Goal: Task Accomplishment & Management: Manage account settings

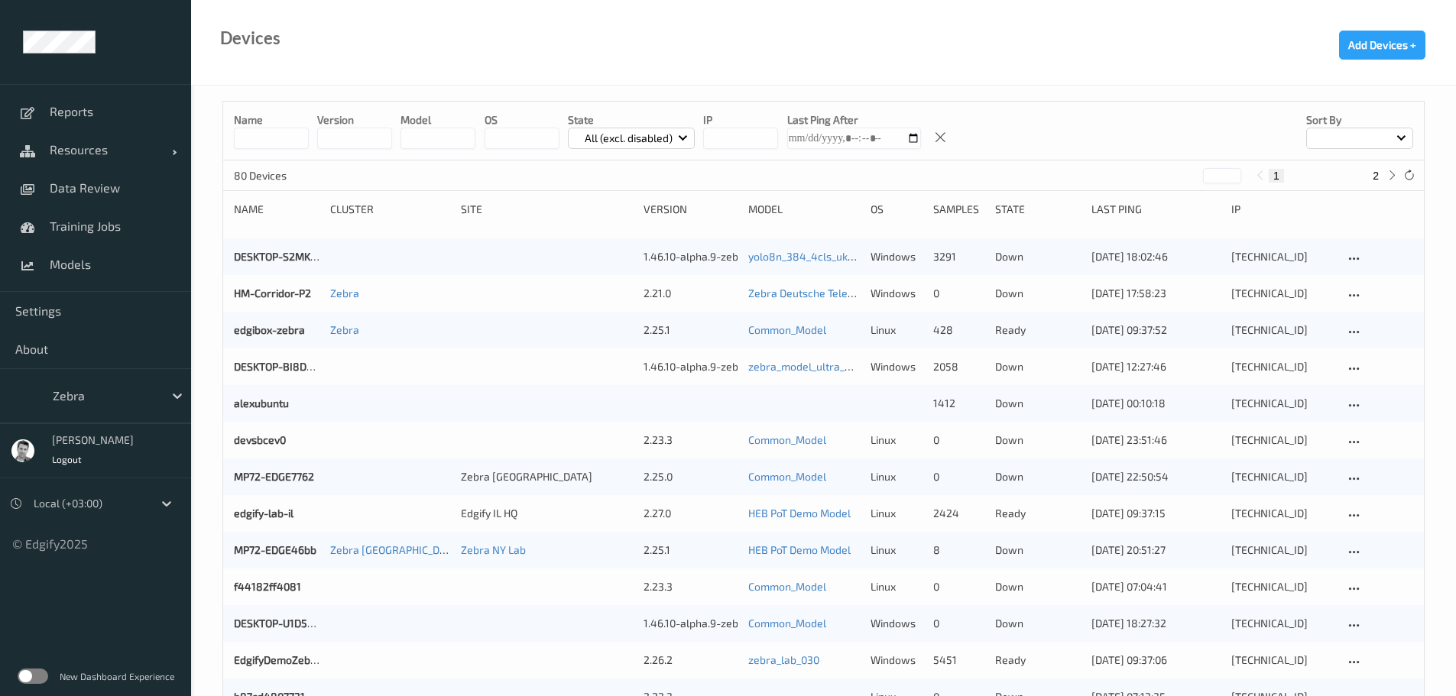
click at [39, 674] on label at bounding box center [33, 676] width 31 height 15
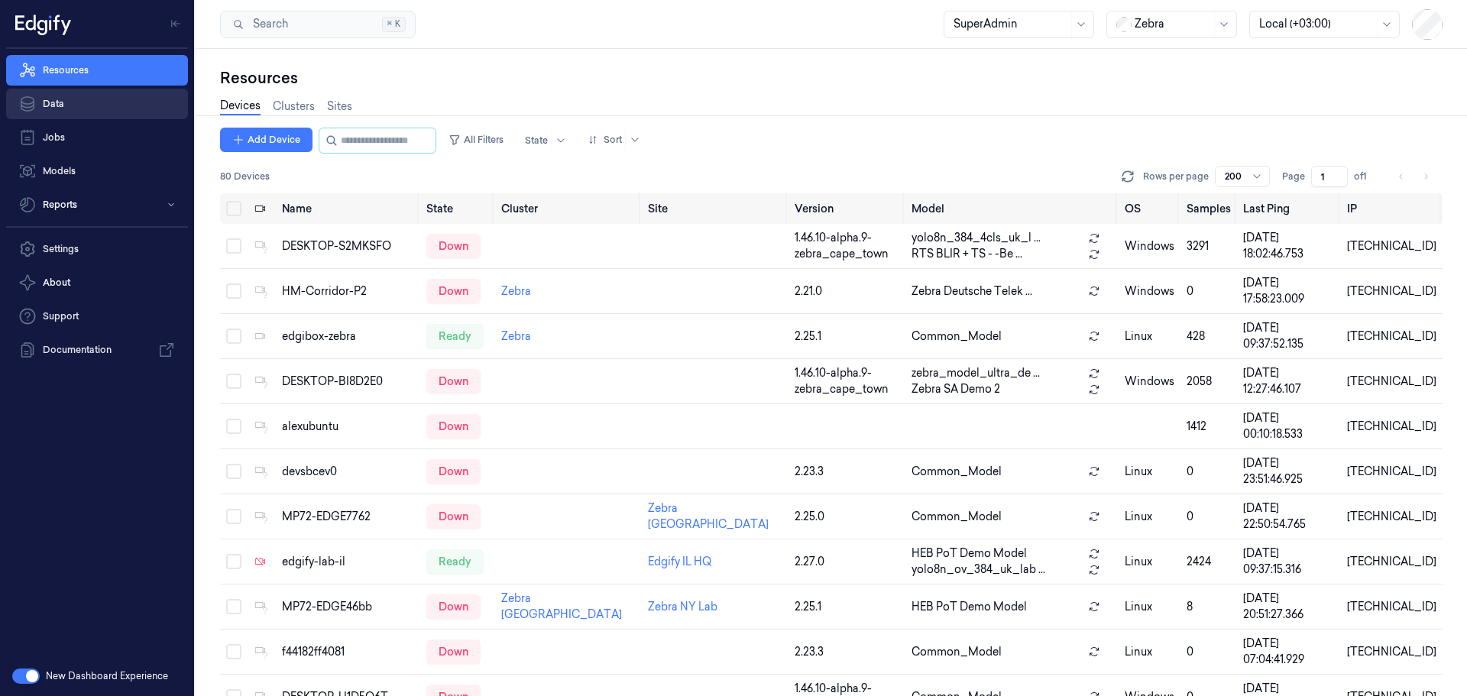
click at [63, 103] on link "Data" at bounding box center [97, 104] width 182 height 31
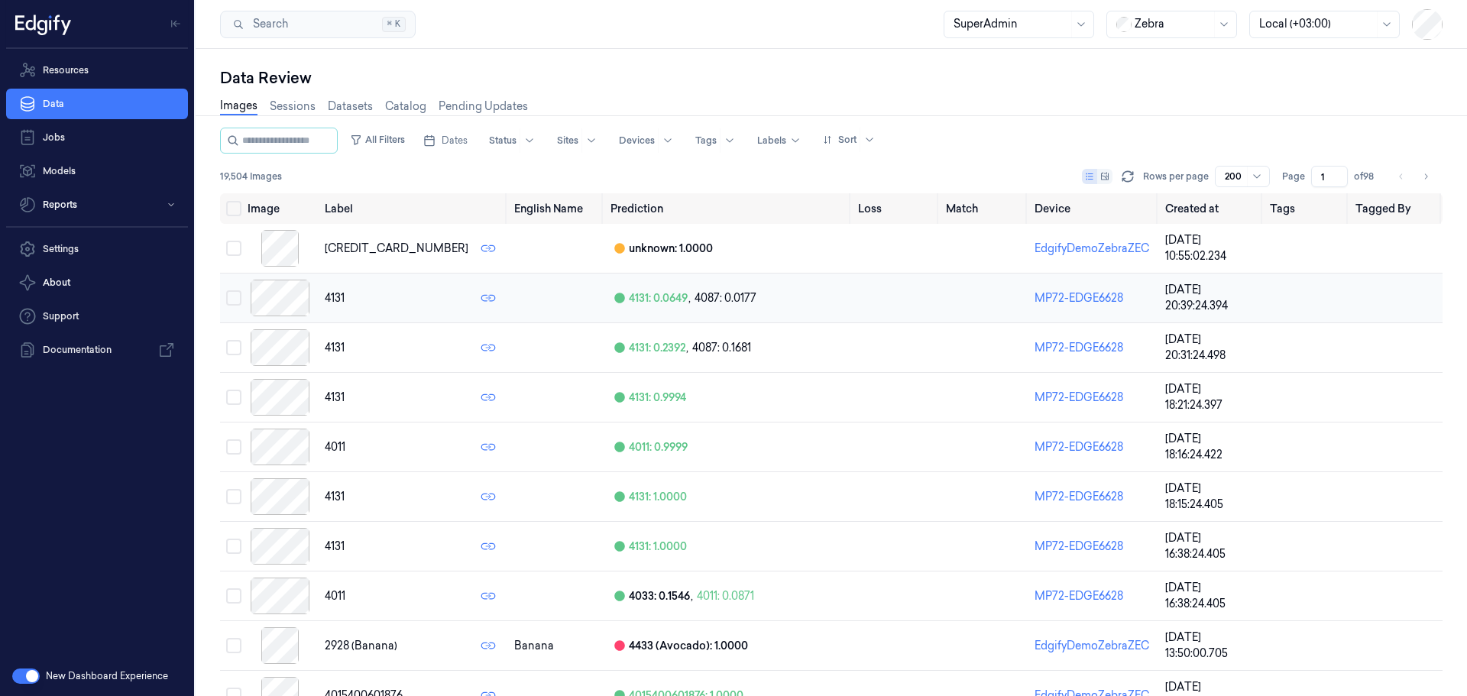
click at [270, 294] on div at bounding box center [280, 298] width 65 height 37
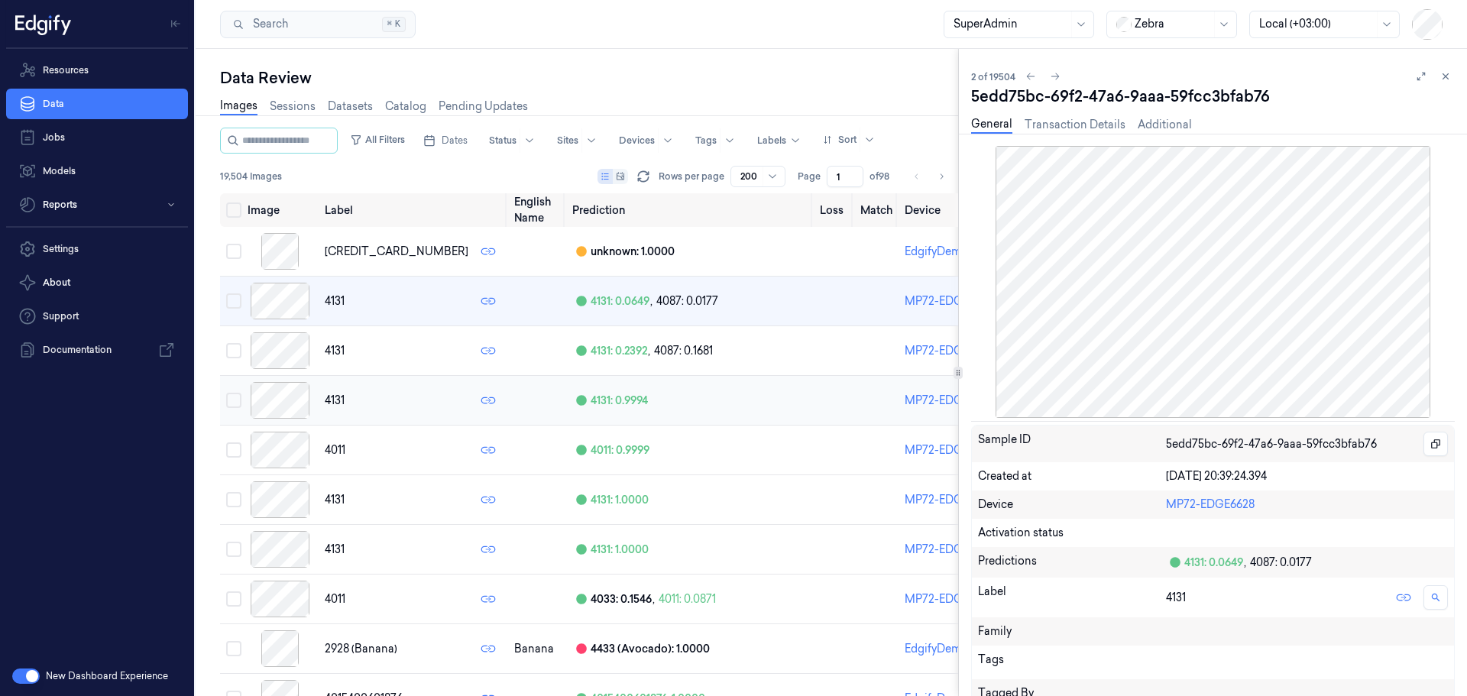
click at [276, 396] on div at bounding box center [280, 400] width 65 height 37
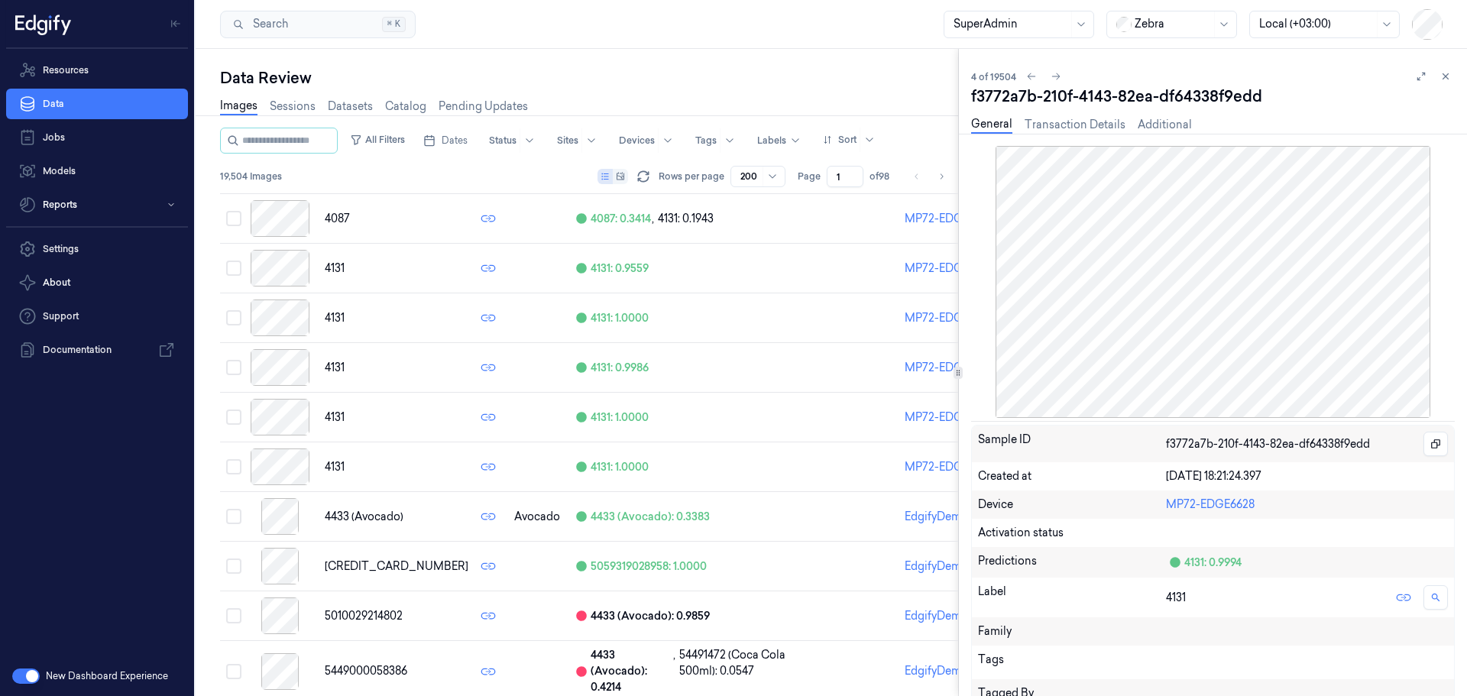
scroll to position [1375, 0]
click at [286, 104] on link "Sessions" at bounding box center [293, 107] width 46 height 18
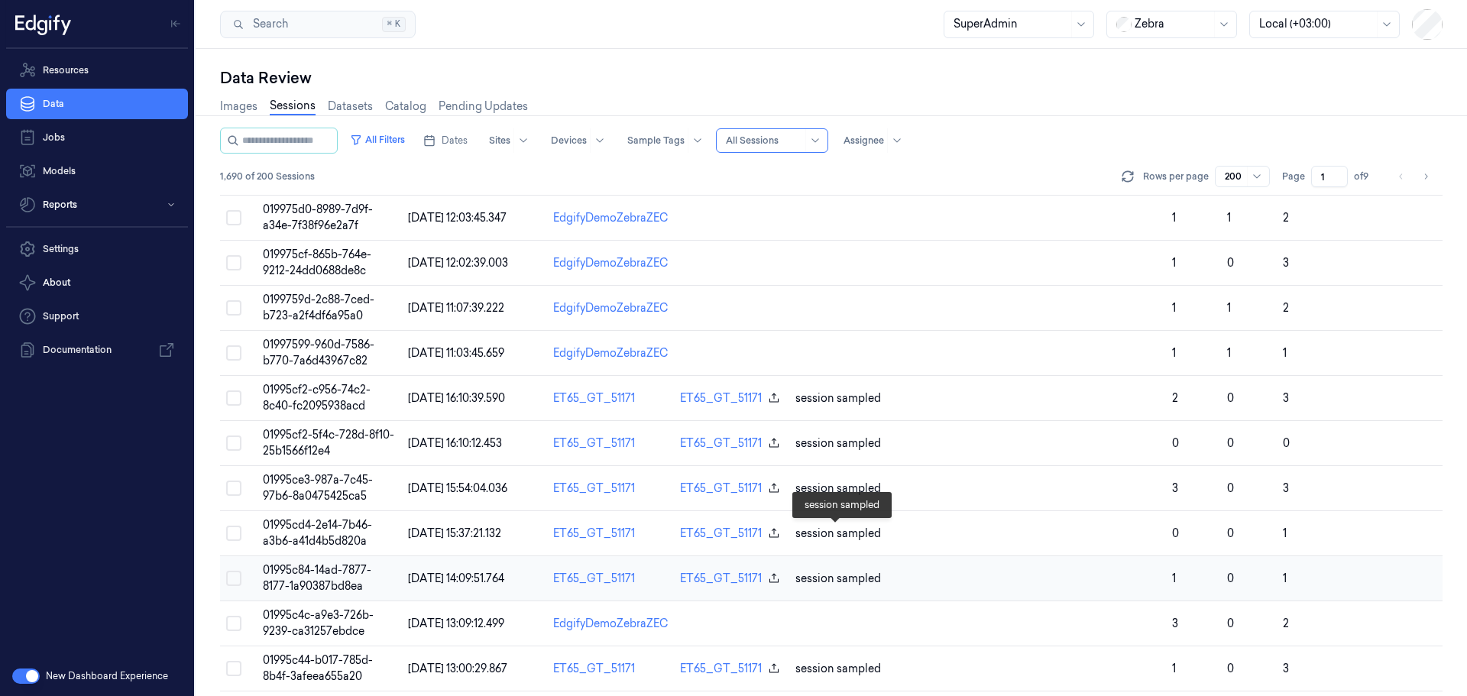
scroll to position [458, 0]
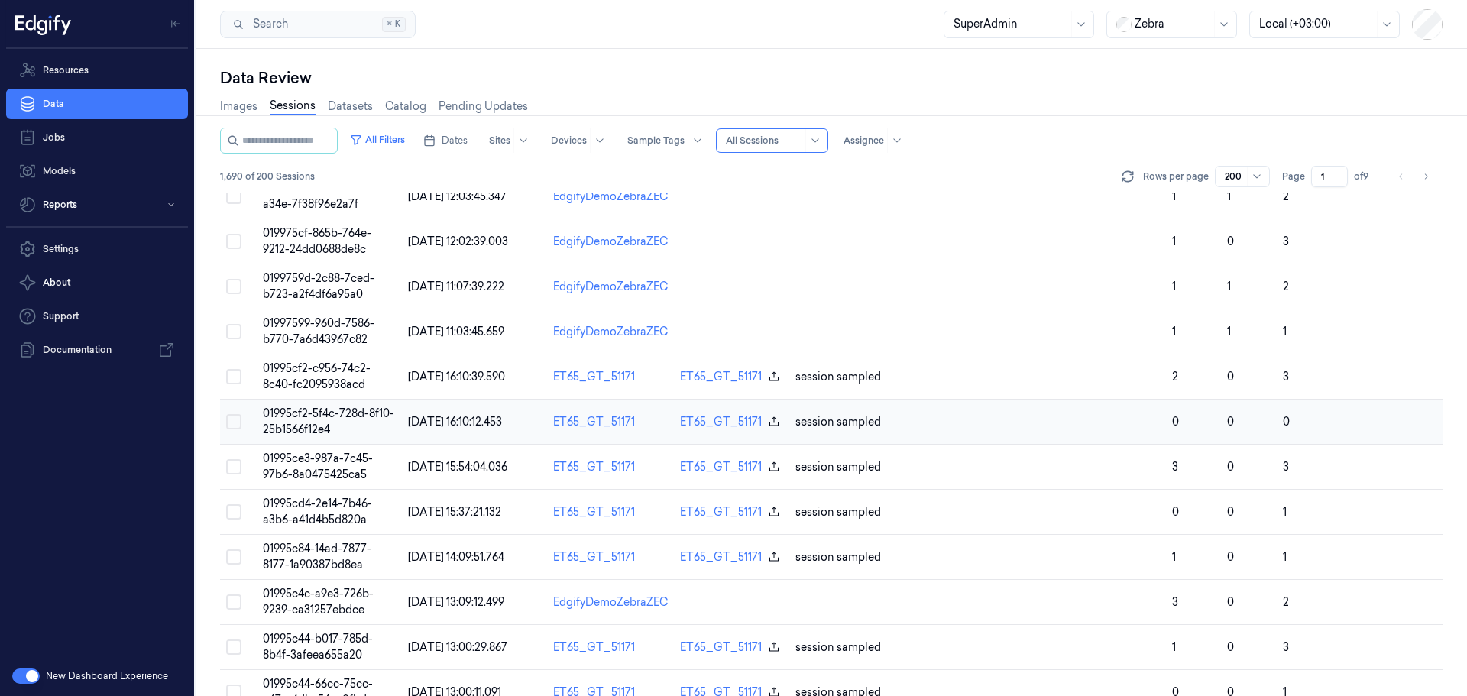
click at [306, 411] on span "01995cf2-5f4c-728d-8f10-25b1566f12e4" at bounding box center [328, 421] width 131 height 30
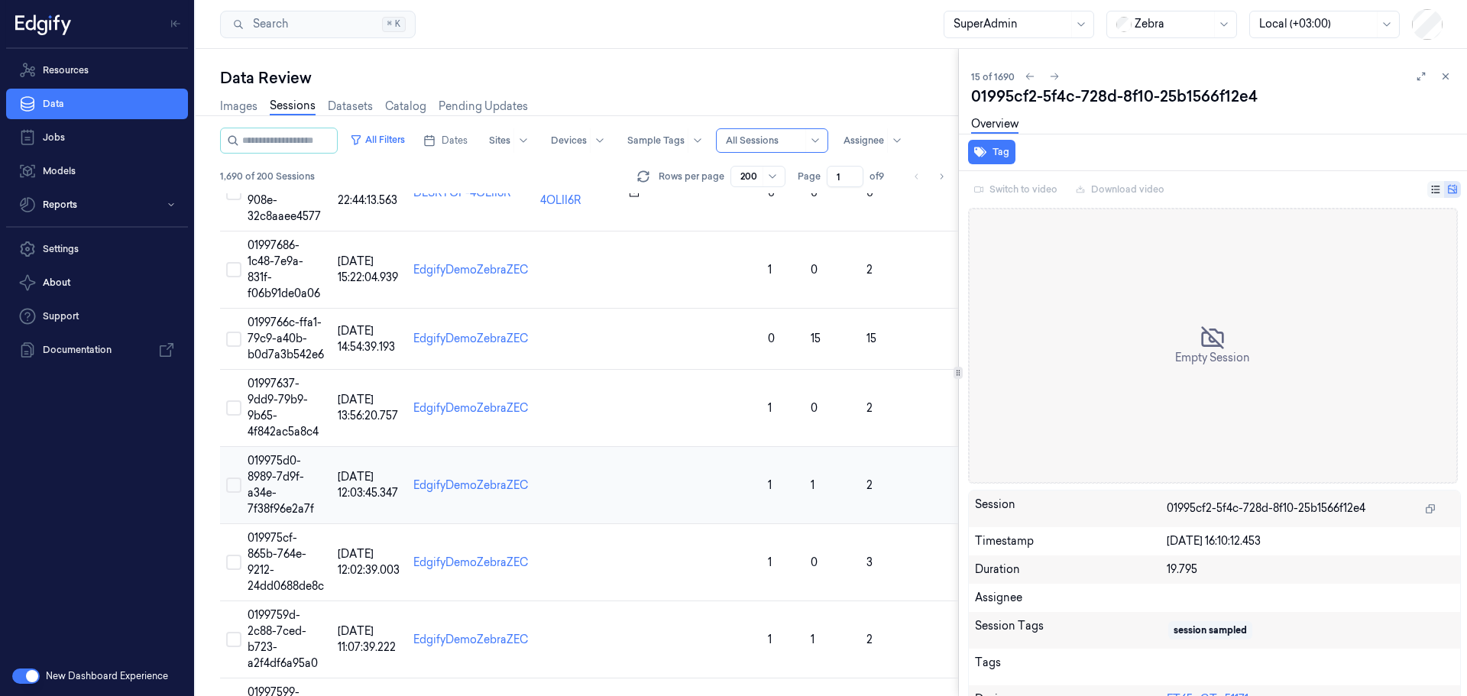
scroll to position [436, 0]
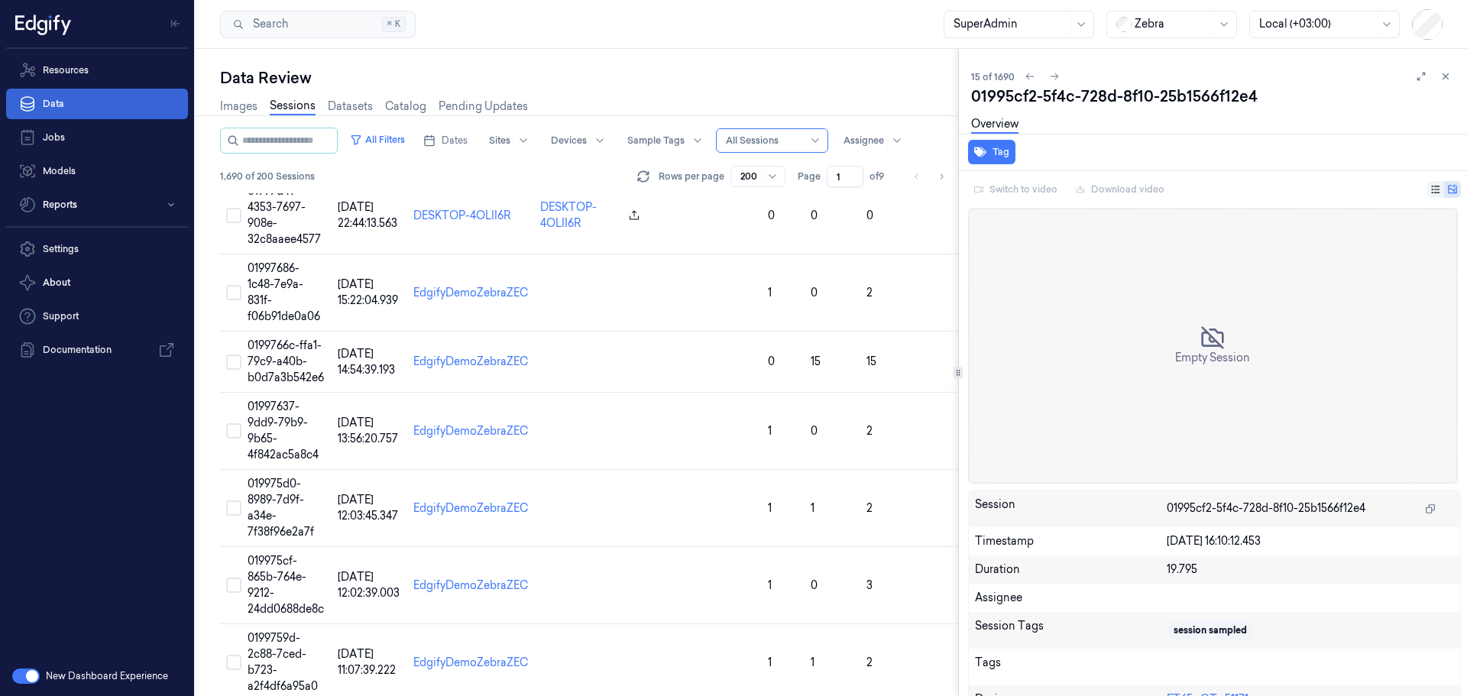
drag, startPoint x: 73, startPoint y: 72, endPoint x: 135, endPoint y: 116, distance: 76.1
click at [73, 72] on link "Resources" at bounding box center [97, 70] width 182 height 31
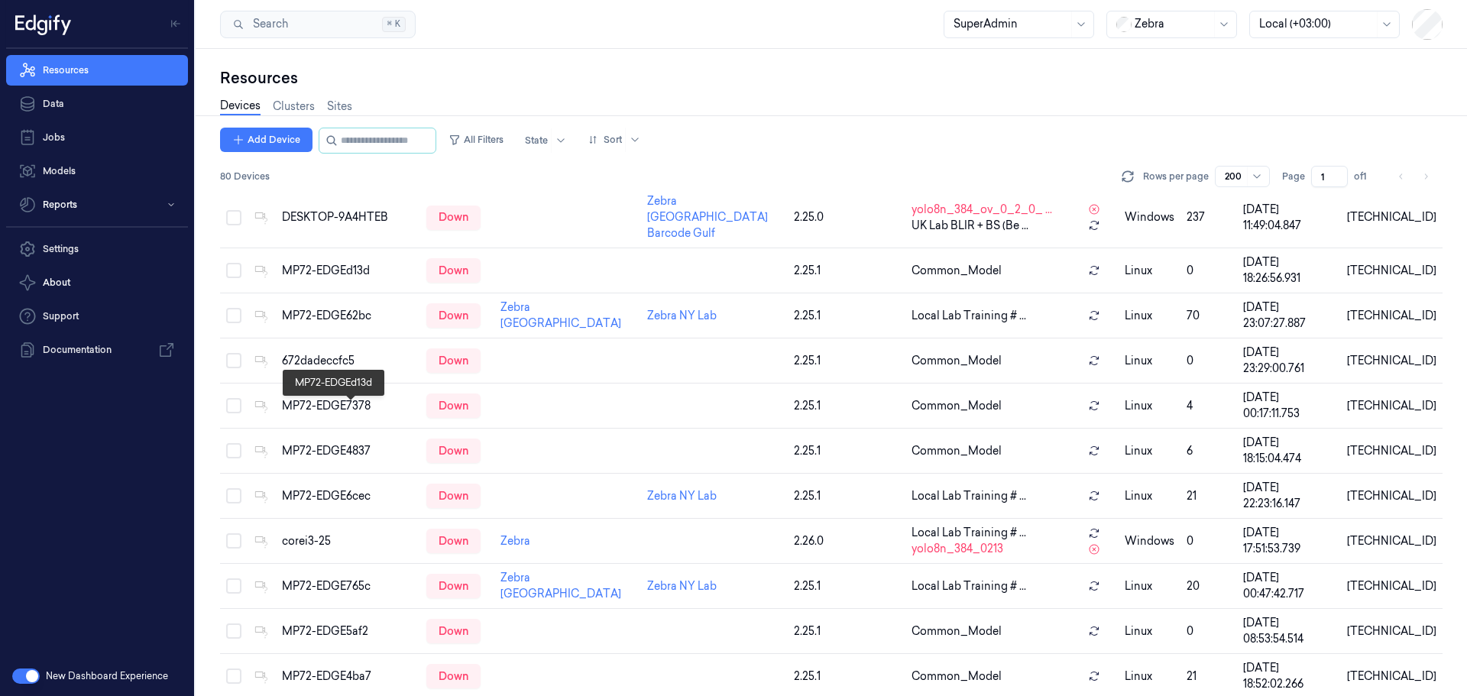
scroll to position [382, 0]
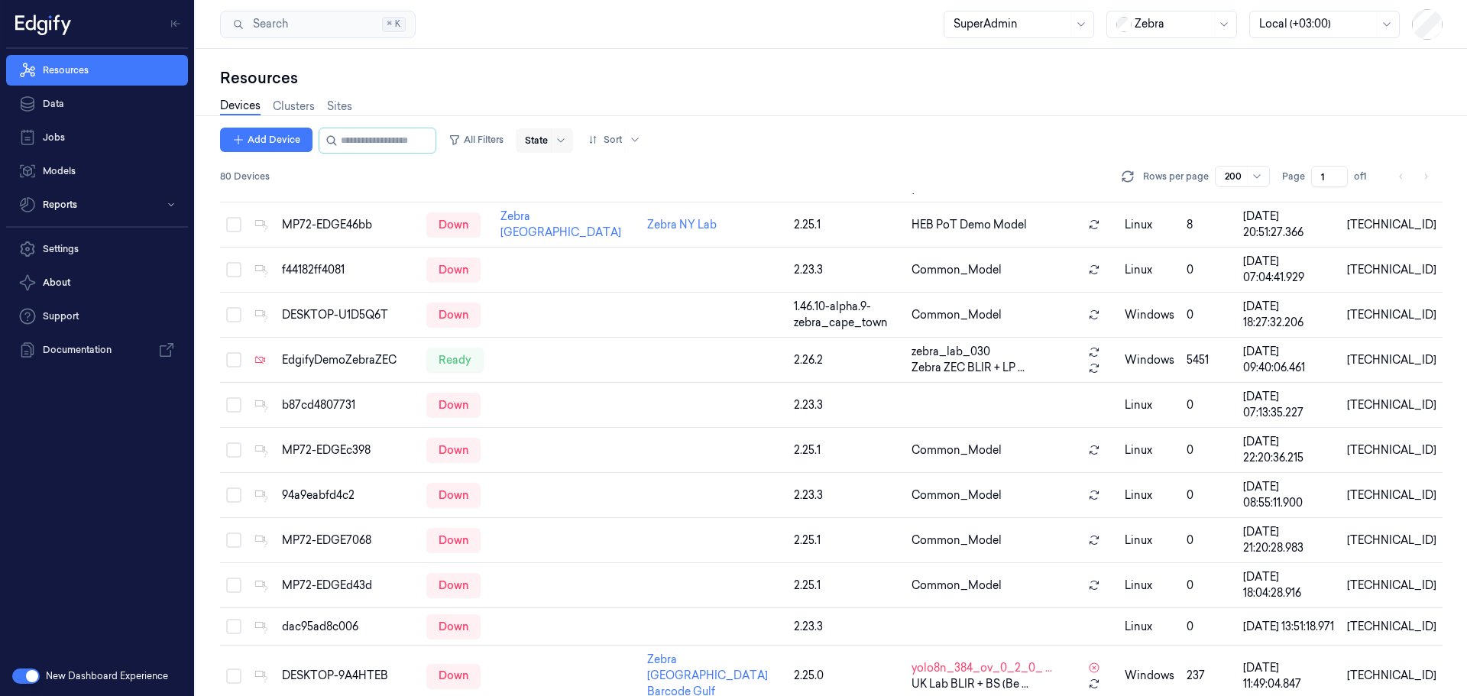
click at [548, 137] on div at bounding box center [536, 141] width 23 height 14
click at [555, 170] on div "Ready" at bounding box center [555, 172] width 32 height 16
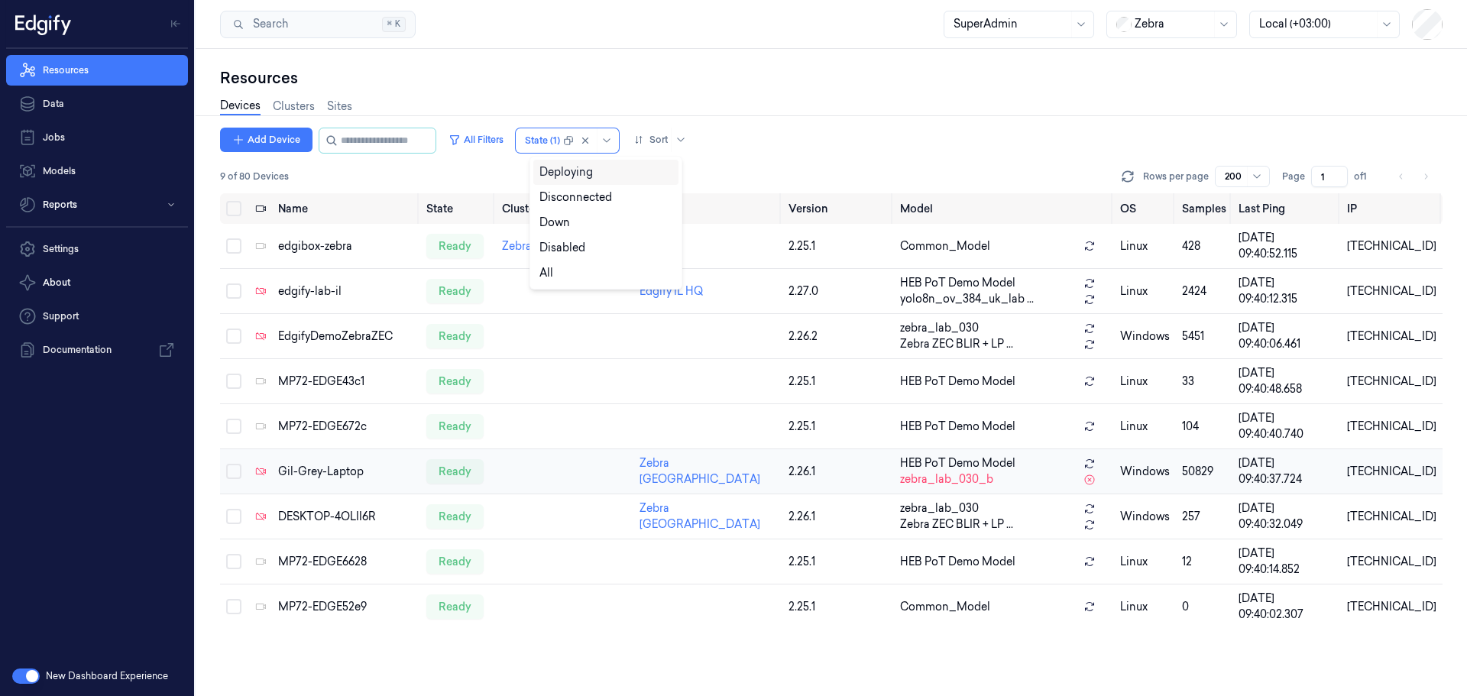
click at [323, 474] on div "Gil-Grey-Laptop" at bounding box center [346, 472] width 136 height 16
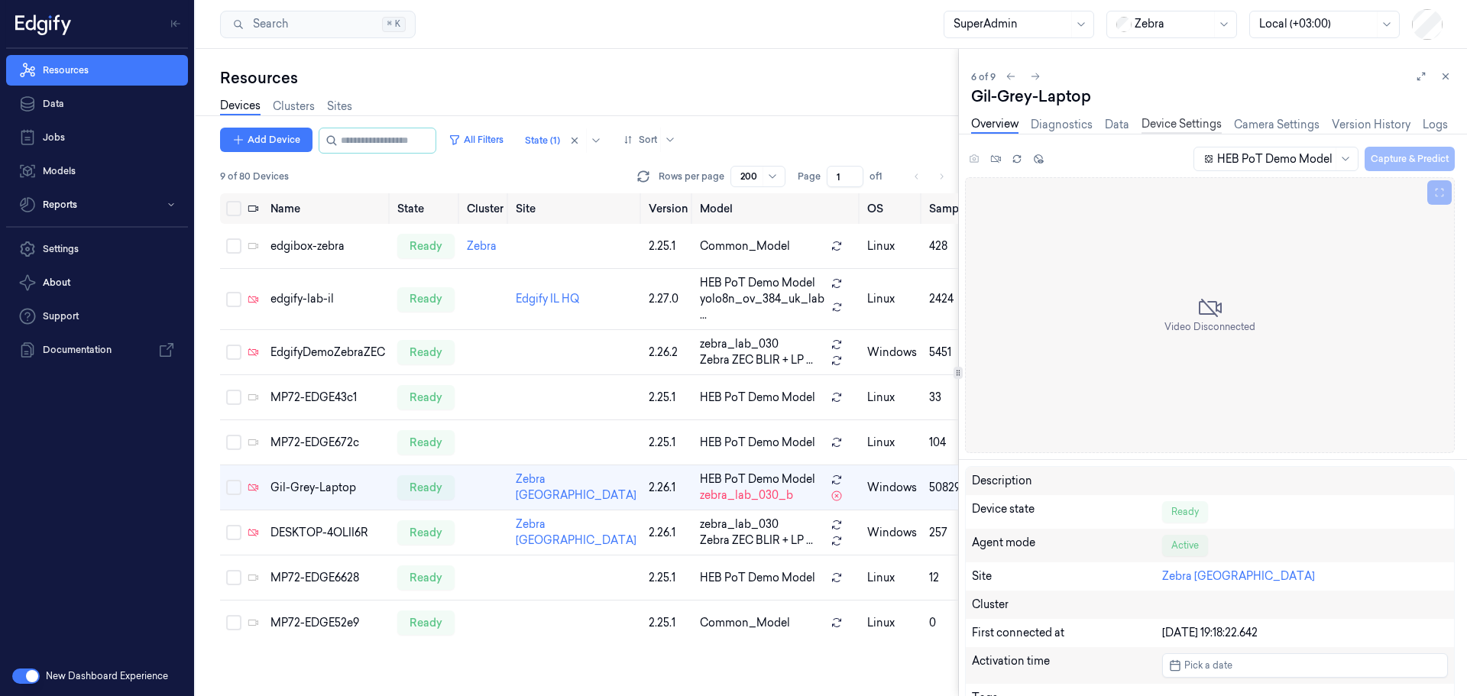
click at [1171, 124] on link "Device Settings" at bounding box center [1182, 125] width 80 height 18
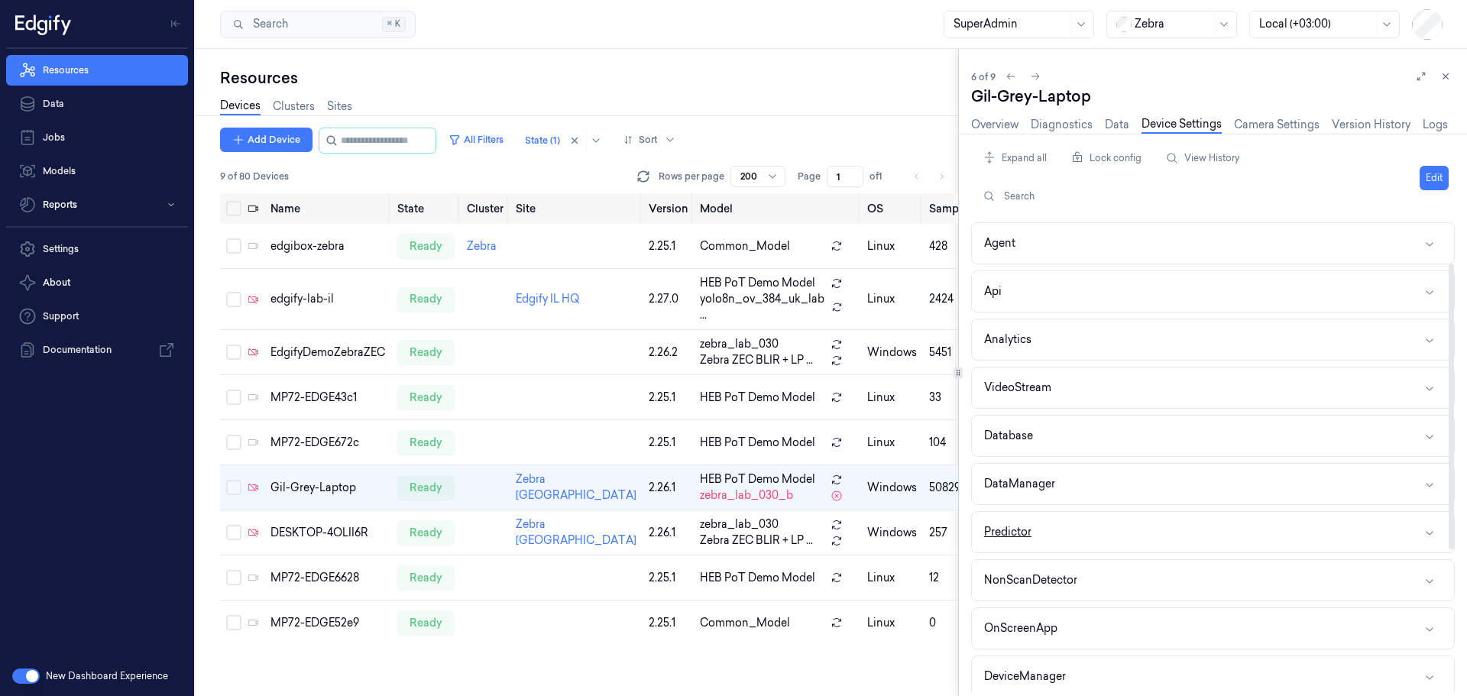
scroll to position [300, 0]
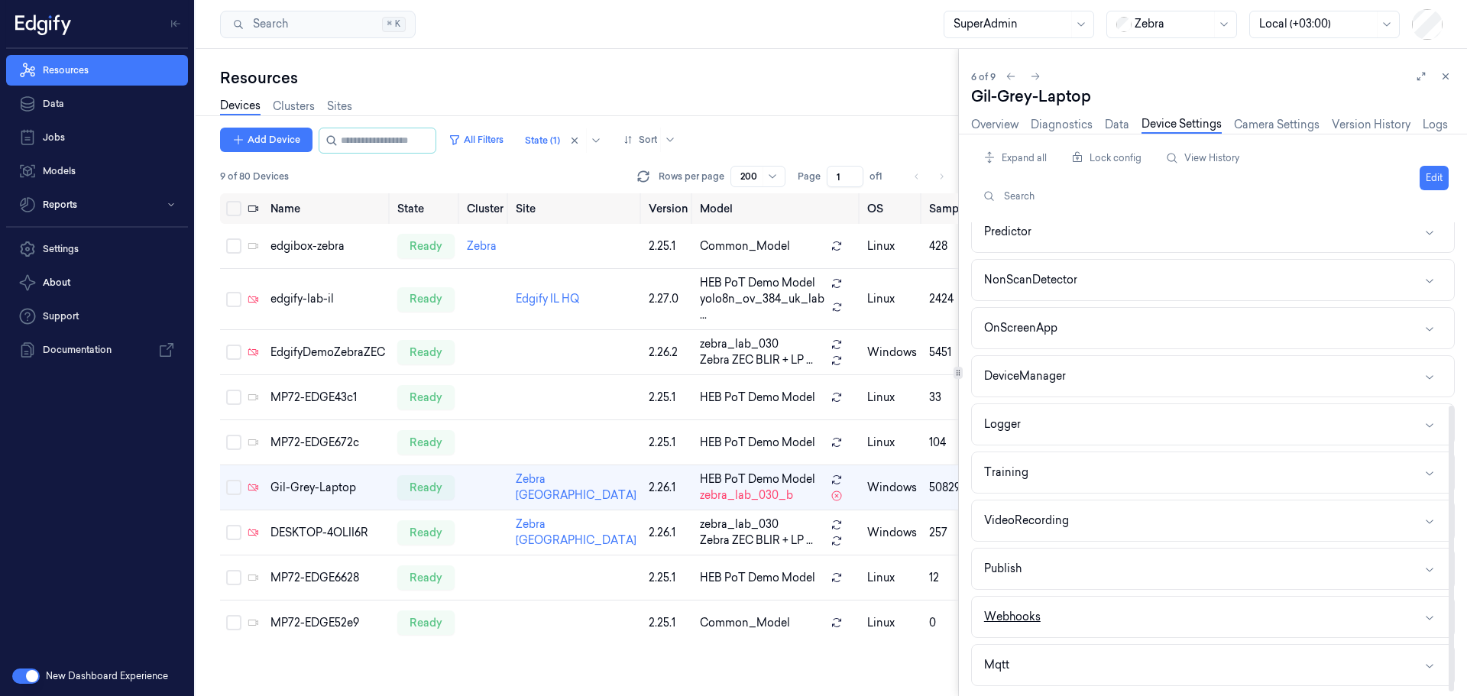
click at [1083, 622] on button "Webhooks" at bounding box center [1213, 617] width 482 height 40
